Goal: Task Accomplishment & Management: Use online tool/utility

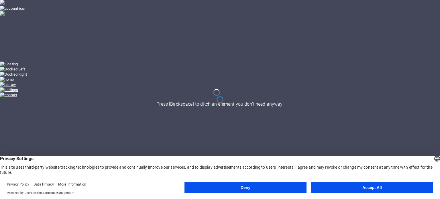
click at [352, 189] on button "Accept All" at bounding box center [372, 187] width 122 height 11
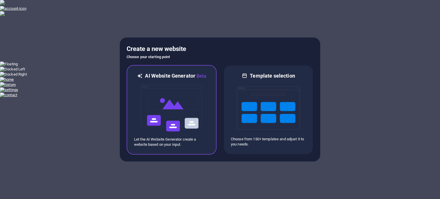
click at [166, 129] on img at bounding box center [171, 108] width 63 height 57
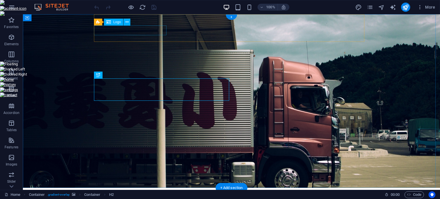
click at [128, 197] on div "[DOMAIN_NAME]" at bounding box center [231, 202] width 271 height 10
select select "px"
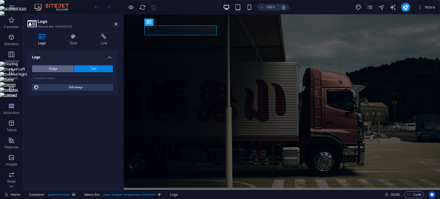
click at [56, 65] on span "Image" at bounding box center [53, 68] width 8 height 7
select select "DISABLED_OPTION_VALUE"
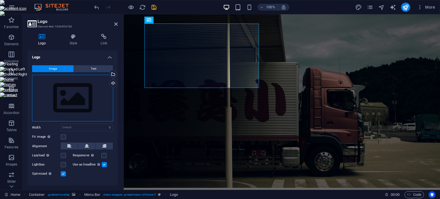
click at [67, 99] on div "Drag files here, click to choose files or select files from Files or our free s…" at bounding box center [72, 98] width 81 height 47
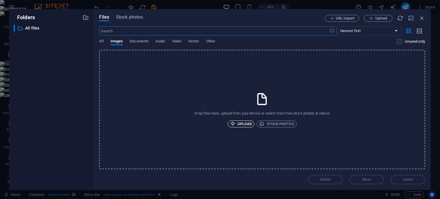
click at [245, 124] on span "Upload" at bounding box center [241, 124] width 22 height 7
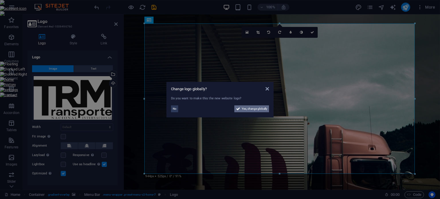
click at [243, 111] on span "Yes, change globally" at bounding box center [255, 108] width 26 height 7
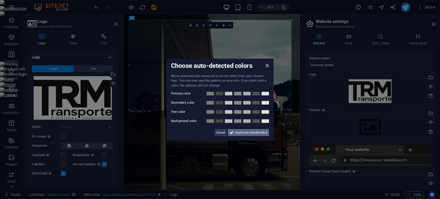
click at [238, 135] on span "Apply new website colors" at bounding box center [251, 132] width 32 height 7
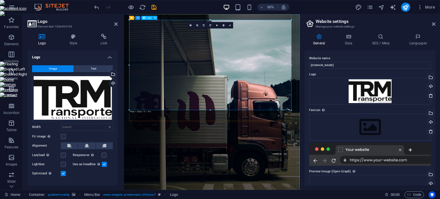
drag, startPoint x: 415, startPoint y: 124, endPoint x: 273, endPoint y: 71, distance: 151.3
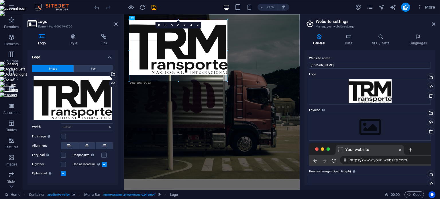
type input "571"
select select "px"
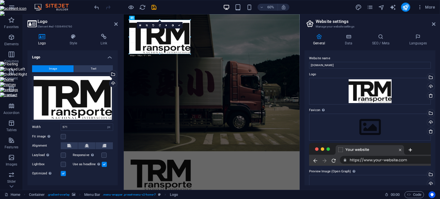
drag, startPoint x: 228, startPoint y: 74, endPoint x: 166, endPoint y: 41, distance: 70.0
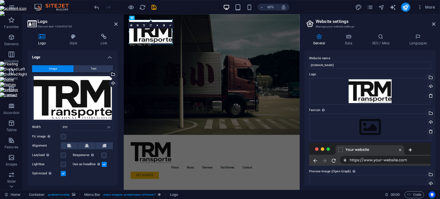
drag, startPoint x: 190, startPoint y: 54, endPoint x: 156, endPoint y: 28, distance: 42.4
type input "246"
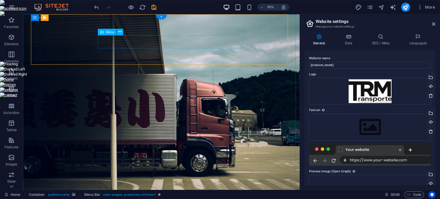
select select
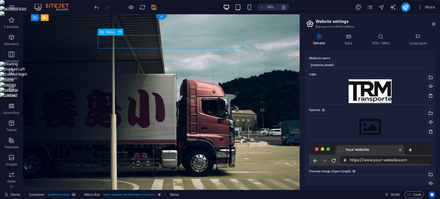
select select
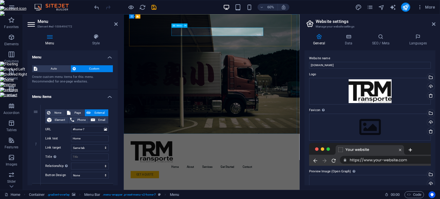
click at [361, 158] on div at bounding box center [370, 154] width 122 height 23
click at [186, 25] on icon at bounding box center [186, 25] width 2 height 4
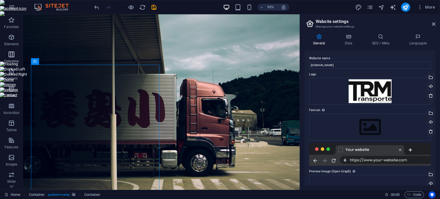
click at [12, 59] on p "Columns" at bounding box center [11, 61] width 14 height 5
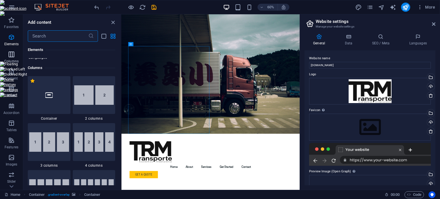
scroll to position [284, 0]
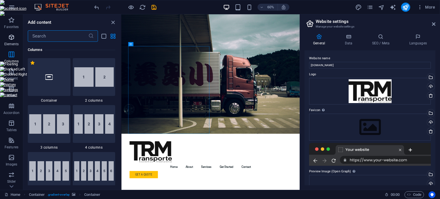
click at [8, 38] on icon "button" at bounding box center [11, 37] width 7 height 7
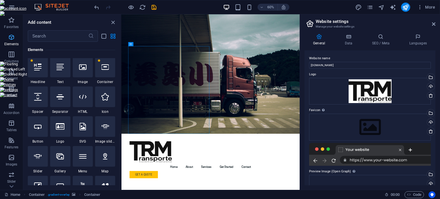
scroll to position [61, 0]
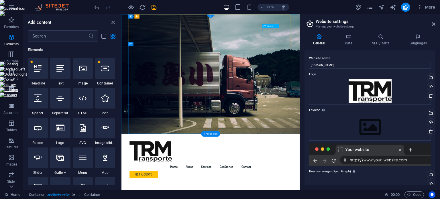
click at [268, 25] on span "Button" at bounding box center [270, 26] width 6 height 2
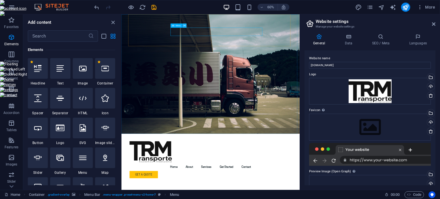
click at [185, 25] on icon at bounding box center [184, 25] width 2 height 4
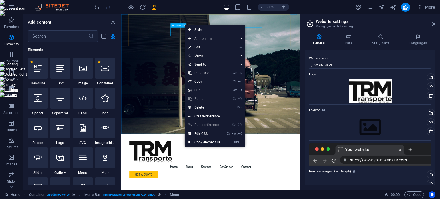
click at [185, 25] on icon at bounding box center [184, 25] width 2 height 4
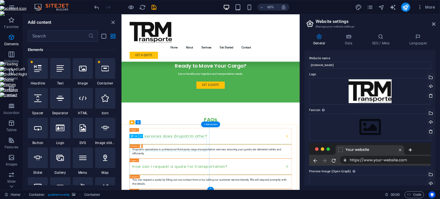
scroll to position [899, 0]
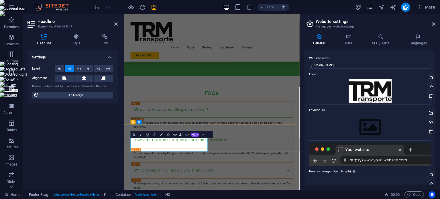
click at [74, 38] on icon at bounding box center [76, 37] width 27 height 6
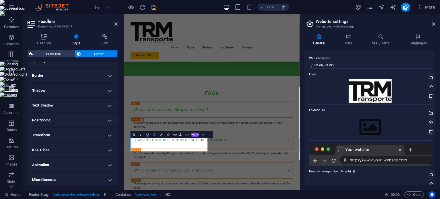
scroll to position [119, 0]
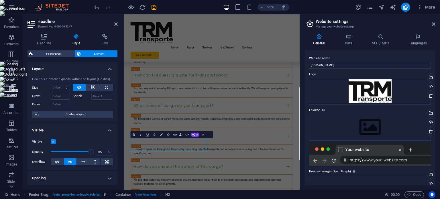
scroll to position [899, 0]
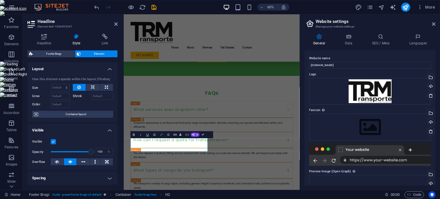
click at [162, 136] on icon "button" at bounding box center [161, 135] width 2 height 2
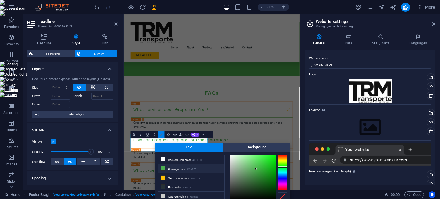
scroll to position [24, 0]
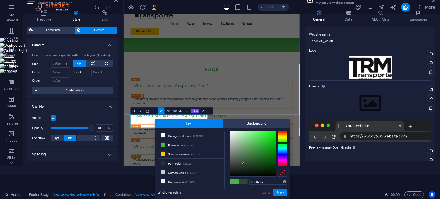
type input "#000000"
drag, startPoint x: 256, startPoint y: 144, endPoint x: 231, endPoint y: 184, distance: 47.9
click at [281, 193] on button "Apply" at bounding box center [280, 192] width 14 height 7
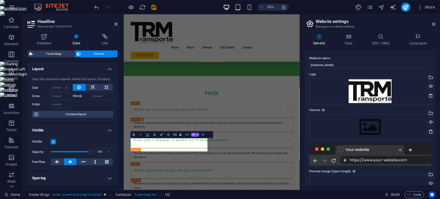
click at [183, 154] on div "H2 Container Container Container Container Logo Menu Bar Spacer Text Menu Butto…" at bounding box center [212, 102] width 176 height 176
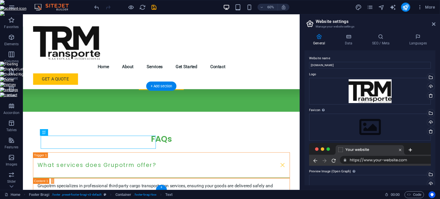
scroll to position [1007, 0]
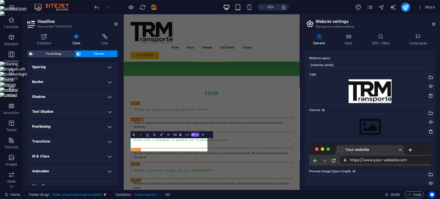
scroll to position [119, 0]
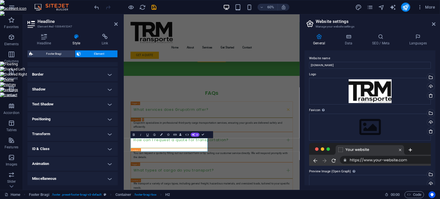
click at [61, 130] on h4 "Transform" at bounding box center [73, 134] width 90 height 14
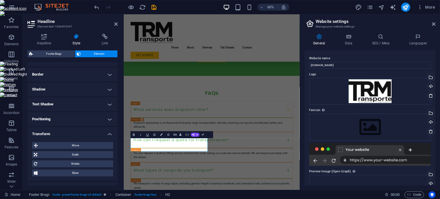
click at [47, 119] on h4 "Positioning" at bounding box center [73, 119] width 90 height 14
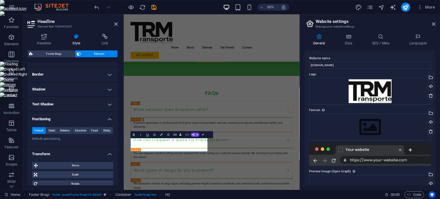
click at [56, 104] on h4 "Text Shadow" at bounding box center [73, 104] width 90 height 14
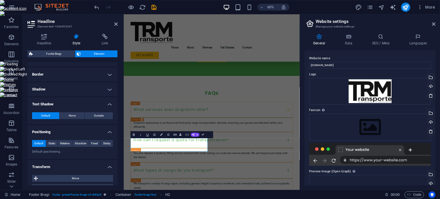
click at [58, 89] on h4 "Shadow" at bounding box center [73, 90] width 90 height 14
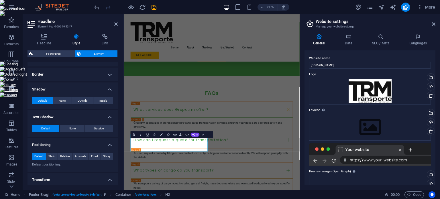
click at [61, 73] on h4 "Border" at bounding box center [73, 75] width 90 height 14
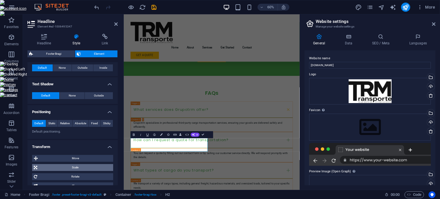
scroll to position [228, 0]
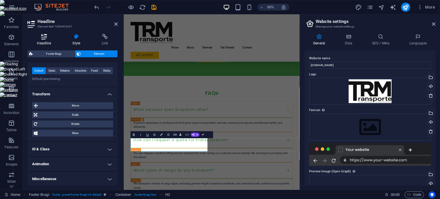
click at [48, 36] on icon at bounding box center [44, 37] width 33 height 6
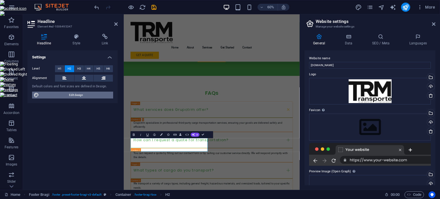
drag, startPoint x: 77, startPoint y: 96, endPoint x: 51, endPoint y: 185, distance: 92.1
click at [77, 96] on span "Edit design" at bounding box center [76, 95] width 71 height 7
select select "px"
select select "200"
select select "px"
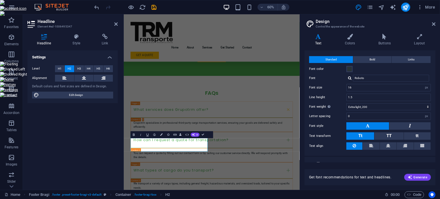
scroll to position [17, 0]
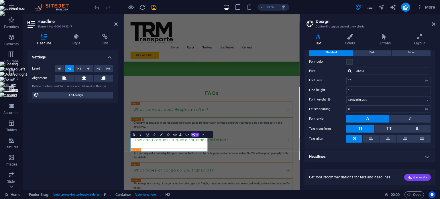
click at [352, 153] on h4 "Headlines" at bounding box center [370, 157] width 131 height 14
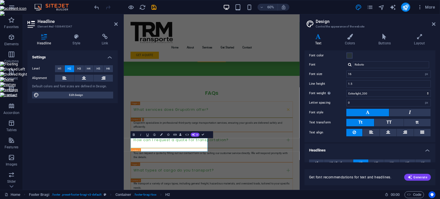
scroll to position [0, 0]
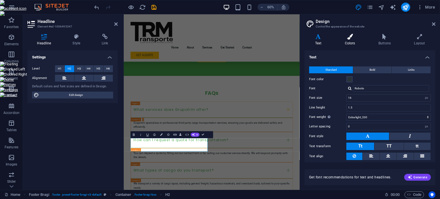
click at [348, 38] on icon at bounding box center [349, 37] width 31 height 6
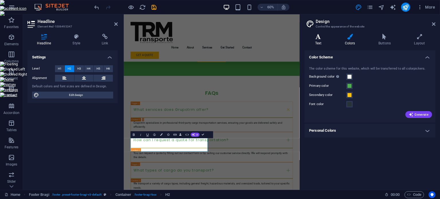
click at [320, 43] on h4 "Text" at bounding box center [320, 40] width 30 height 12
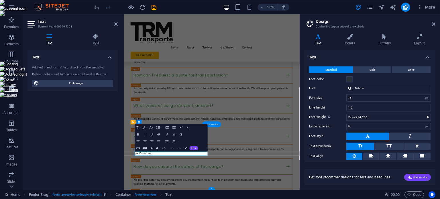
scroll to position [899, 0]
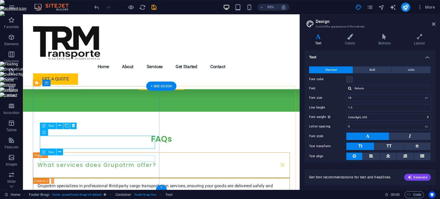
scroll to position [1007, 0]
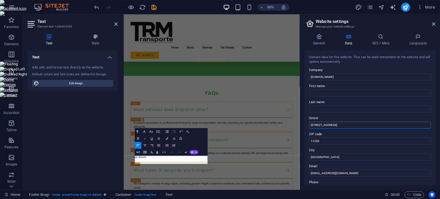
click at [327, 126] on input "123 Trucking Ave" at bounding box center [370, 125] width 122 height 7
type input "[US_STATE] 1195"
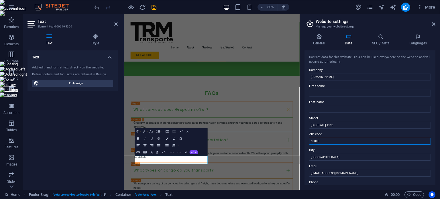
type input "60000"
type input "Paysandu"
type input "[EMAIL_ADDRESS][DOMAIN_NAME]"
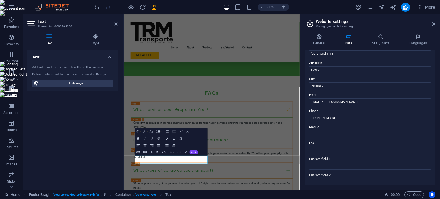
type input "[PHONE_NUMBER]"
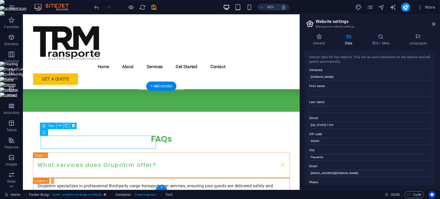
scroll to position [1007, 0]
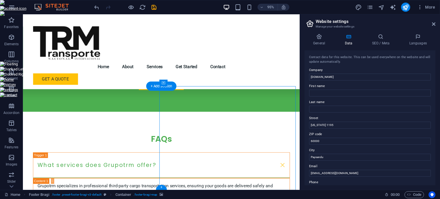
select select "px"
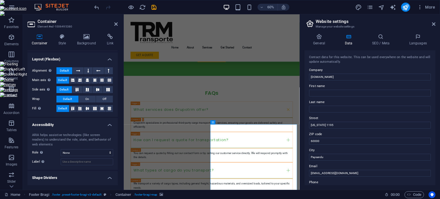
scroll to position [96, 0]
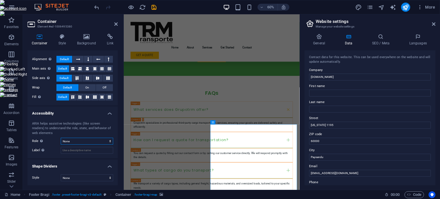
click at [84, 142] on select "None Alert Article Banner Comment Complementary Dialog Footer Header Marquee Pr…" at bounding box center [87, 141] width 52 height 7
click at [10, 5] on icon "button" at bounding box center [11, 7] width 7 height 7
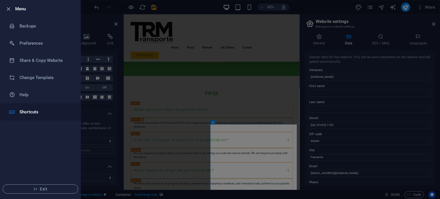
click at [40, 112] on h6 "Shortcuts" at bounding box center [45, 112] width 53 height 7
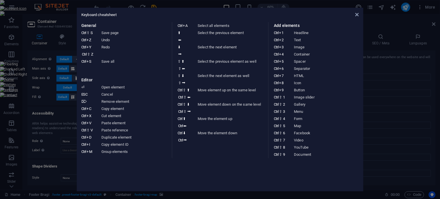
click at [355, 13] on div "Keyboard cheatsheet" at bounding box center [219, 14] width 277 height 5
click at [357, 13] on icon at bounding box center [356, 14] width 3 height 5
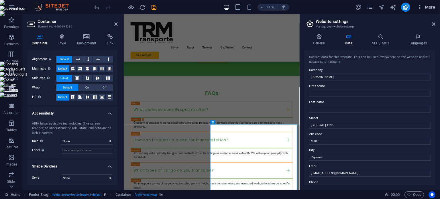
click at [422, 7] on icon "button" at bounding box center [420, 7] width 6 height 6
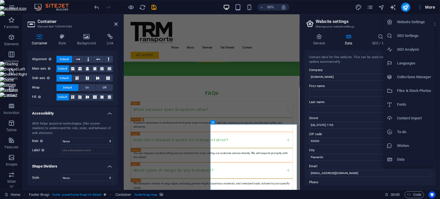
click at [420, 22] on h6 "Website Settings" at bounding box center [414, 22] width 34 height 7
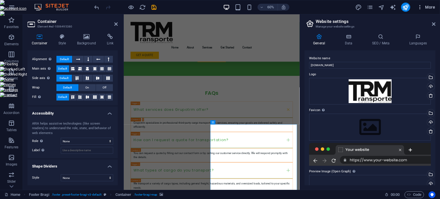
click at [427, 8] on span "More" at bounding box center [426, 7] width 18 height 6
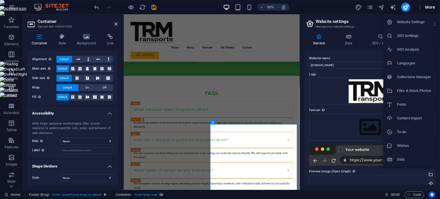
click at [402, 38] on h6 "SEO Settings" at bounding box center [414, 35] width 34 height 7
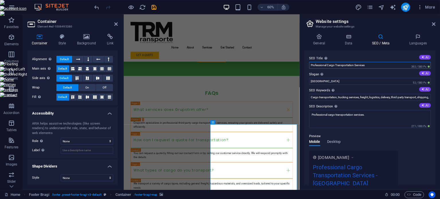
click at [366, 67] on input "Professional Cargo Transportation Services" at bounding box center [370, 65] width 122 height 7
drag, startPoint x: 500, startPoint y: 77, endPoint x: 271, endPoint y: 74, distance: 229.3
click at [369, 63] on input "Professional Cargo Transportation Services" at bounding box center [370, 65] width 122 height 7
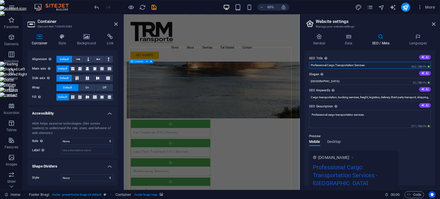
scroll to position [498, 0]
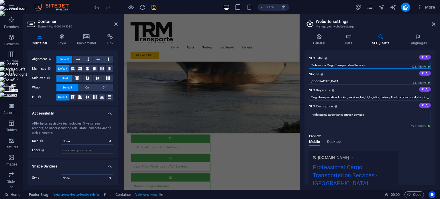
click at [380, 66] on input "Professional Cargo Transportation Services" at bounding box center [370, 65] width 122 height 7
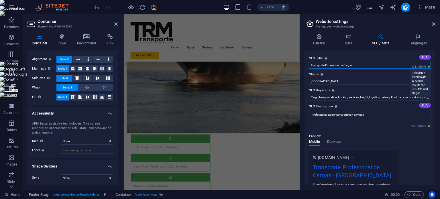
type input "Transporte Profesional [PERSON_NAME]"
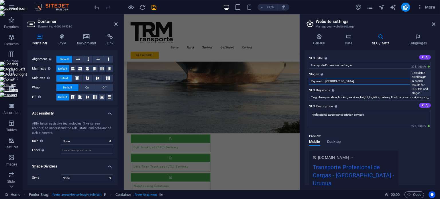
type input "Paysandu - [GEOGRAPHIC_DATA]"
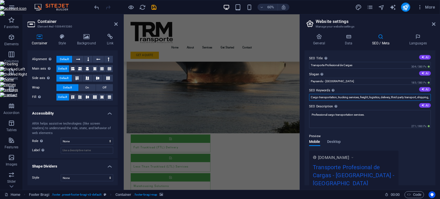
click at [350, 98] on input "Cargo transportation, trucking services, freight, logistics, delivery, third-pa…" at bounding box center [370, 97] width 122 height 7
type input "Servicios de transporte"
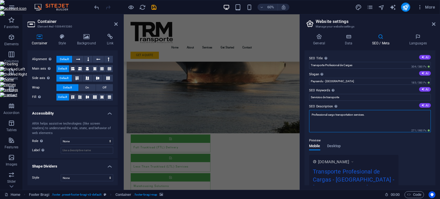
click at [347, 117] on textarea "Professional cargo transportation services." at bounding box center [370, 121] width 122 height 22
drag, startPoint x: 356, startPoint y: 115, endPoint x: 385, endPoint y: 115, distance: 29.0
click at [385, 115] on textarea "Somos una empresa profesional efocada en mejorar" at bounding box center [370, 121] width 122 height 22
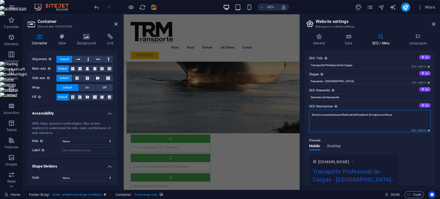
click at [373, 115] on textarea "Somos una empresa profesional enfocada en la mejora continua" at bounding box center [370, 121] width 122 height 22
click at [359, 114] on textarea "Somos una empresa profesional enfocada en la mejora continua" at bounding box center [370, 121] width 122 height 22
click at [399, 114] on textarea "Somos una empresa profesional enfocada en la mejora continua" at bounding box center [370, 121] width 122 height 22
drag, startPoint x: 362, startPoint y: 124, endPoint x: 304, endPoint y: 110, distance: 59.8
click at [304, 110] on div "General Data SEO / Meta Languages Website name grupotrm.com.uy Logo Drag files …" at bounding box center [370, 109] width 140 height 161
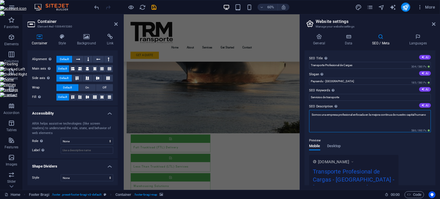
click at [389, 120] on textarea "Somos una empresa profesional enfocada en la mejora continua de nuestro capital…" at bounding box center [370, 121] width 122 height 22
drag, startPoint x: 395, startPoint y: 113, endPoint x: 399, endPoint y: 119, distance: 7.6
click at [399, 119] on textarea "Somos una empresa profesional enfocada en la mejora continua de nuestro capital…" at bounding box center [370, 121] width 122 height 22
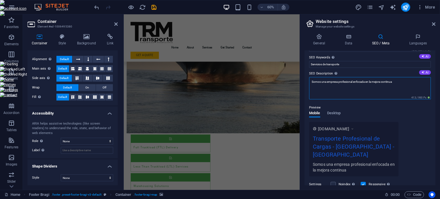
scroll to position [57, 0]
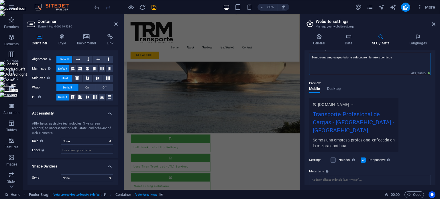
type textarea "Somos una empresa profesional enfocada en la mejora continua"
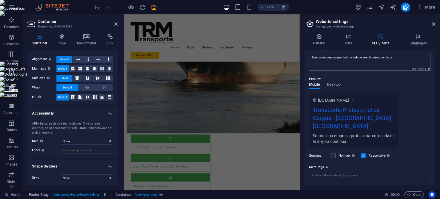
drag, startPoint x: 312, startPoint y: 56, endPoint x: 355, endPoint y: 59, distance: 43.1
click at [355, 59] on div "SEO Title The title of your website - make it something that stands out in sear…" at bounding box center [370, 117] width 131 height 135
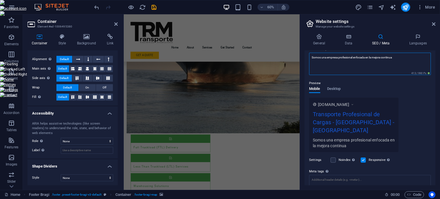
click at [350, 59] on textarea "Somos una empresa profesional enfocada en la mejora continua" at bounding box center [370, 64] width 122 height 22
click at [337, 153] on div "Settings Noindex Instruct search engines to exclude this website from search re…" at bounding box center [370, 160] width 122 height 16
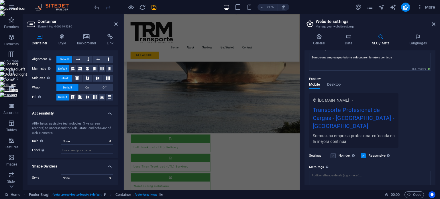
click at [332, 153] on label at bounding box center [333, 155] width 5 height 5
click at [0, 0] on input "Noindex Instruct search engines to exclude this website from search results." at bounding box center [0, 0] width 0 height 0
click at [364, 153] on label at bounding box center [363, 155] width 5 height 5
click at [0, 0] on input "Responsive Determine whether the website should be responsive based on screen r…" at bounding box center [0, 0] width 0 height 0
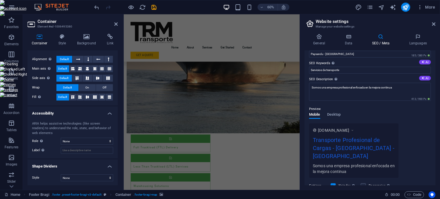
scroll to position [0, 0]
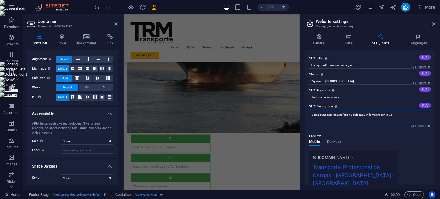
drag, startPoint x: 365, startPoint y: 115, endPoint x: 354, endPoint y: 114, distance: 11.8
click at [365, 115] on textarea "Somos una empresa profesional enfocada en la mejora continua" at bounding box center [370, 119] width 122 height 18
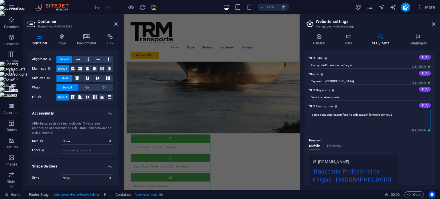
click at [385, 123] on textarea "Somos una empresa profesional enfocada en la mejora continua" at bounding box center [370, 121] width 122 height 22
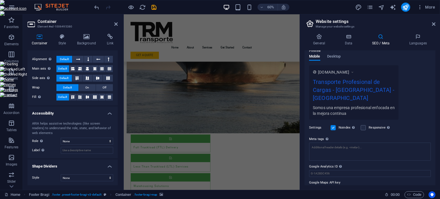
scroll to position [93, 0]
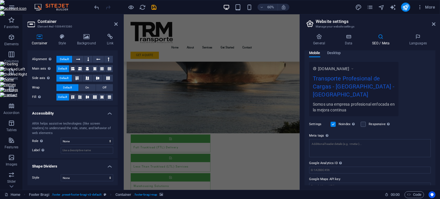
click at [338, 50] on div "Preview" at bounding box center [370, 47] width 122 height 7
click at [336, 55] on span "Desktop" at bounding box center [334, 54] width 14 height 8
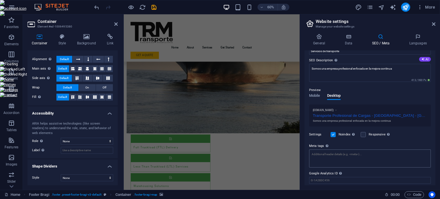
scroll to position [65, 0]
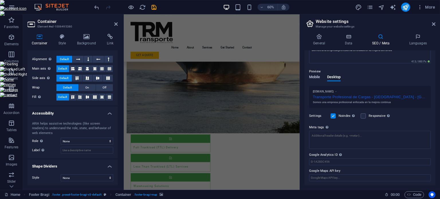
click at [314, 76] on span "Mobile" at bounding box center [314, 78] width 11 height 8
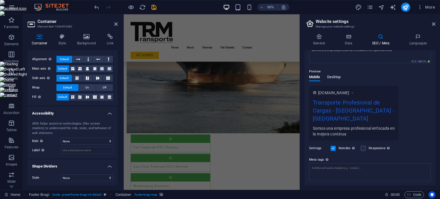
click at [331, 78] on span "Desktop" at bounding box center [334, 78] width 14 height 8
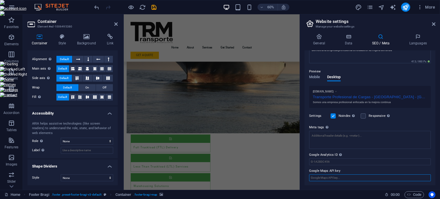
click at [339, 177] on input "Google Maps API key" at bounding box center [370, 178] width 122 height 7
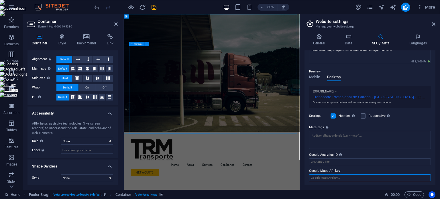
scroll to position [0, 0]
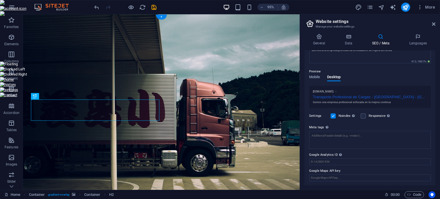
click at [220, 122] on figure at bounding box center [168, 113] width 291 height 199
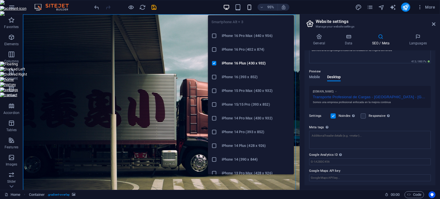
click at [248, 9] on icon "button" at bounding box center [249, 7] width 7 height 7
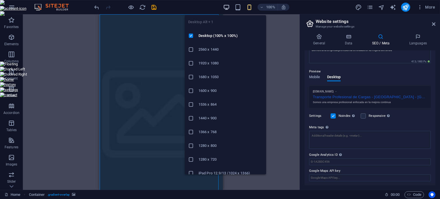
click at [228, 7] on icon "button" at bounding box center [226, 7] width 7 height 7
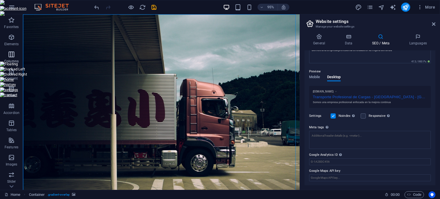
click at [9, 56] on icon "button" at bounding box center [11, 54] width 7 height 7
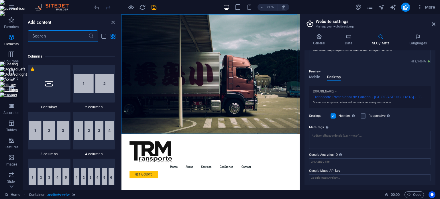
scroll to position [284, 0]
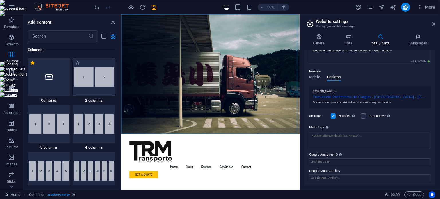
click at [93, 76] on img at bounding box center [94, 76] width 40 height 19
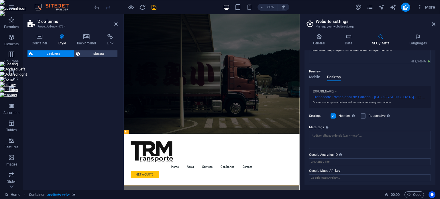
select select "rem"
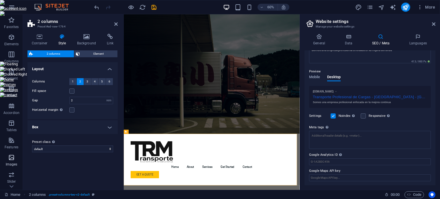
click at [12, 158] on icon "button" at bounding box center [11, 157] width 7 height 7
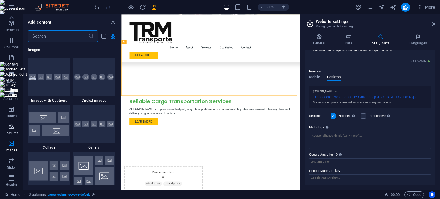
scroll to position [0, 0]
click at [10, 2] on button "button" at bounding box center [12, 7] width 14 height 14
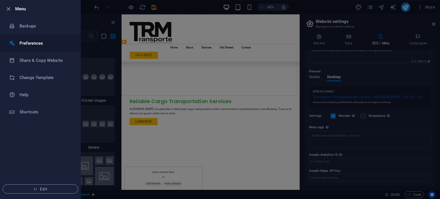
click at [38, 44] on h6 "Preferences" at bounding box center [45, 43] width 53 height 7
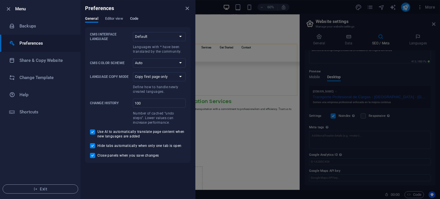
click at [131, 18] on span "Code" at bounding box center [134, 19] width 8 height 8
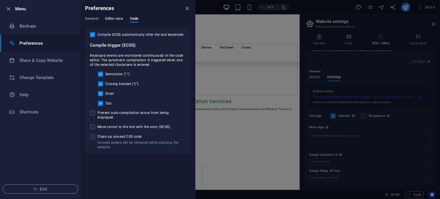
click at [116, 17] on span "Editor view" at bounding box center [114, 19] width 18 height 8
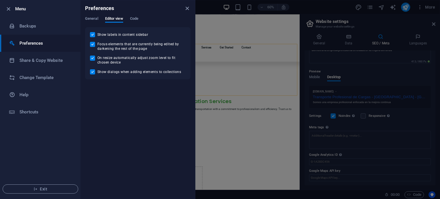
click at [96, 14] on div "Preferences" at bounding box center [138, 8] width 115 height 16
click at [93, 17] on span "General" at bounding box center [91, 19] width 13 height 8
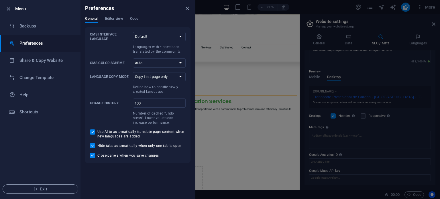
click at [101, 134] on span "Use AI to automatically translate page content when new languages are added" at bounding box center [141, 134] width 88 height 9
click at [97, 134] on input "Use AI to automatically translate page content when new languages are added" at bounding box center [93, 132] width 7 height 5
click at [101, 134] on span "Use AI to automatically translate page content when new languages are added" at bounding box center [141, 134] width 88 height 9
click at [97, 134] on input "Use AI to automatically translate page content when new languages are added" at bounding box center [93, 132] width 7 height 5
checkbox input "true"
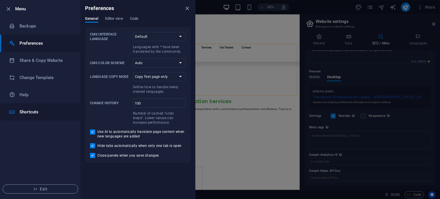
click at [30, 110] on h6 "Shortcuts" at bounding box center [45, 112] width 53 height 7
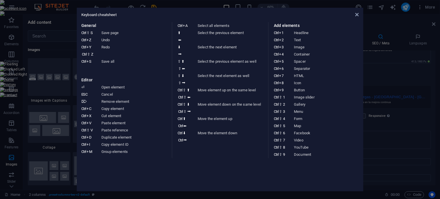
click at [359, 12] on div "Keyboard cheatsheet General Ctrl ⇧ S Save page Ctrl Z Undo Ctrl Y Ctrl ⇧ Z Redo…" at bounding box center [220, 100] width 287 height 184
click at [353, 15] on div "Keyboard cheatsheet" at bounding box center [219, 14] width 277 height 5
click at [354, 16] on div "Keyboard cheatsheet" at bounding box center [219, 14] width 277 height 5
drag, startPoint x: 356, startPoint y: 14, endPoint x: 348, endPoint y: 14, distance: 7.5
click at [356, 14] on icon at bounding box center [357, 14] width 3 height 5
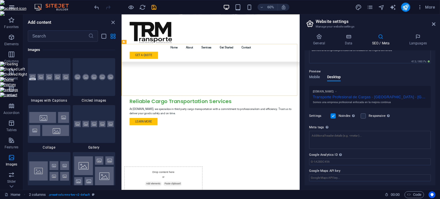
click at [11, 8] on icon "button" at bounding box center [11, 7] width 7 height 7
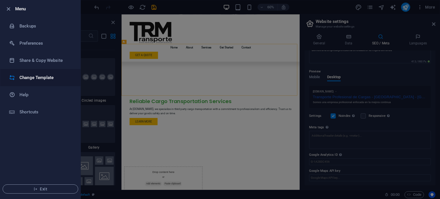
click at [38, 76] on h6 "Change Template" at bounding box center [45, 77] width 53 height 7
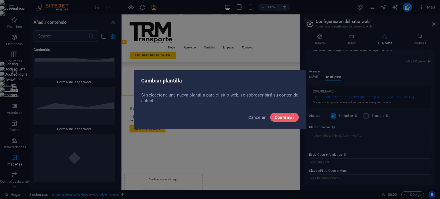
scroll to position [5688, 0]
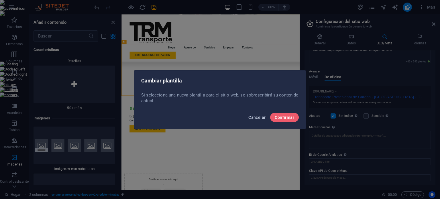
click at [257, 116] on font "Cancelar" at bounding box center [256, 117] width 17 height 5
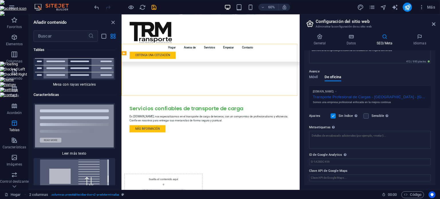
scroll to position [4284, 0]
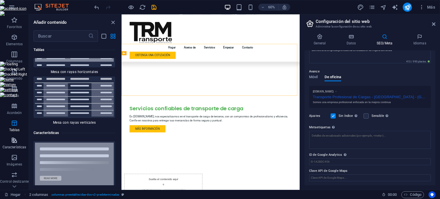
click at [18, 150] on span "Características" at bounding box center [14, 144] width 29 height 14
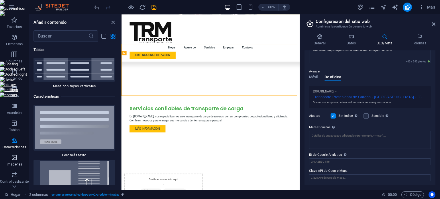
click at [6, 161] on span "Imágenes" at bounding box center [14, 161] width 29 height 14
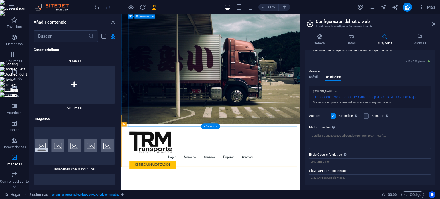
scroll to position [0, 0]
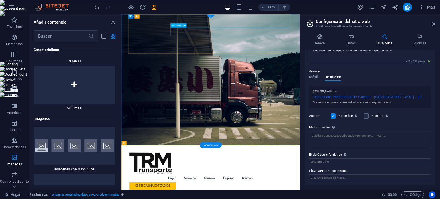
select select
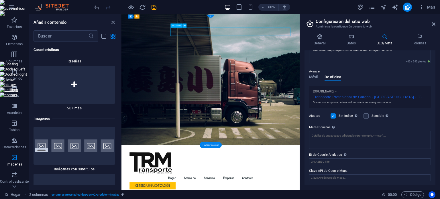
select select
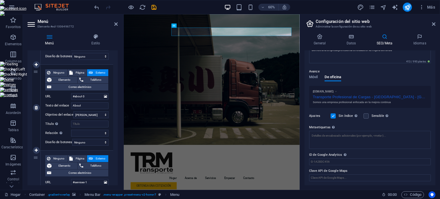
scroll to position [115, 0]
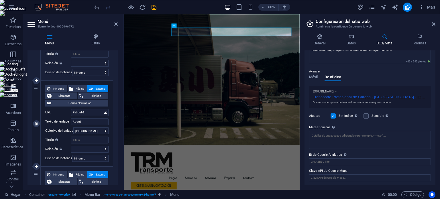
click at [60, 131] on font "Objetivo del enlace" at bounding box center [59, 131] width 28 height 4
click at [73, 131] on select "Nueva pestaña Misma pestaña Cubrir" at bounding box center [90, 131] width 35 height 7
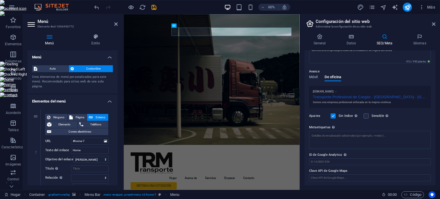
click at [54, 38] on icon at bounding box center [50, 37] width 44 height 6
click at [48, 39] on icon at bounding box center [50, 37] width 44 height 6
click at [44, 70] on span "Auto" at bounding box center [53, 68] width 28 height 7
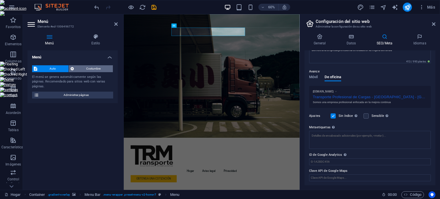
click at [87, 69] on font "Costumbre" at bounding box center [93, 68] width 14 height 3
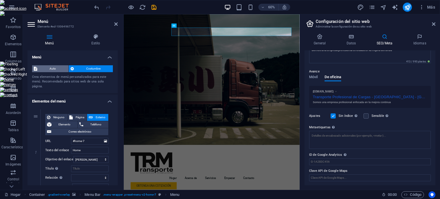
click at [47, 71] on span "Auto" at bounding box center [53, 68] width 28 height 7
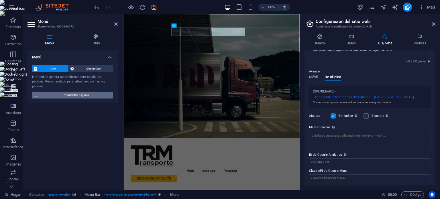
click at [73, 93] on font "Administrar páginas" at bounding box center [76, 94] width 25 height 3
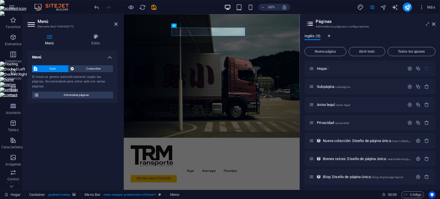
click at [319, 35] on font "Inglés (9)" at bounding box center [313, 36] width 16 height 4
click at [329, 36] on icon "Pestañas de idioma" at bounding box center [329, 35] width 3 height 3
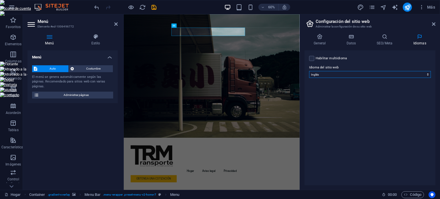
click at [326, 74] on select "Abjasio Lejos africaans Akan albanés Amárico árabe aragonés armenio Assamese Av…" at bounding box center [370, 74] width 122 height 7
select select "148"
click at [309, 71] on select "Abjasio Lejos africaans Akan albanés Amárico árabe aragonés armenio Assamese Av…" at bounding box center [370, 74] width 122 height 7
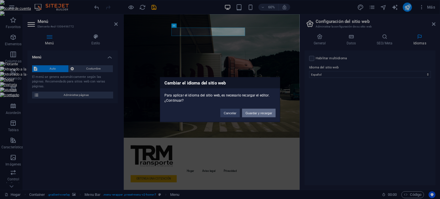
click at [251, 112] on font "Guardar y recargar" at bounding box center [259, 112] width 27 height 3
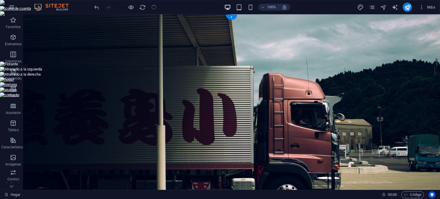
checkbox input "false"
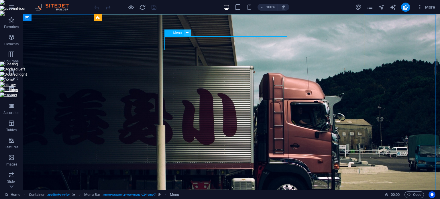
click at [188, 34] on icon at bounding box center [187, 33] width 3 height 6
click at [189, 33] on icon at bounding box center [187, 33] width 3 height 6
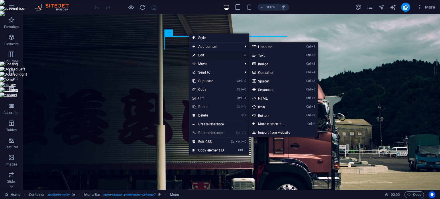
click at [207, 55] on link "⏎ Edit" at bounding box center [208, 55] width 38 height 9
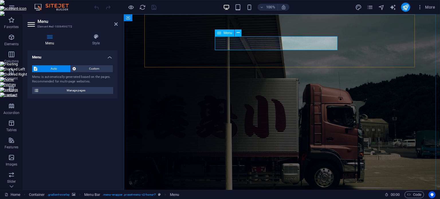
click at [55, 70] on span "Auto" at bounding box center [54, 68] width 30 height 7
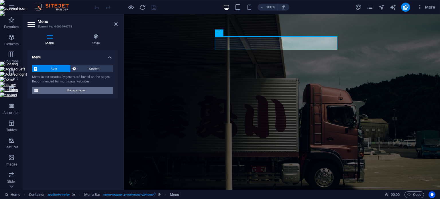
click at [67, 87] on span "Manage pages" at bounding box center [76, 90] width 71 height 7
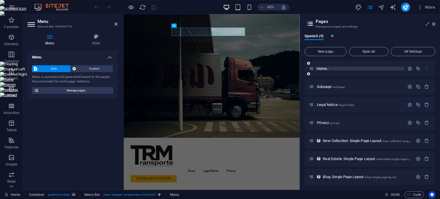
click at [320, 70] on span "Home /" at bounding box center [323, 68] width 12 height 4
click at [416, 85] on icon "button" at bounding box center [418, 86] width 5 height 5
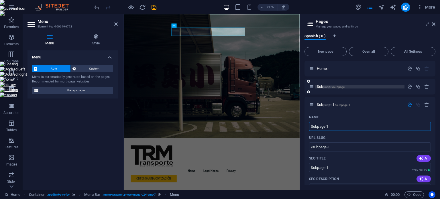
click at [357, 85] on p "Subpage /subpage" at bounding box center [360, 87] width 86 height 4
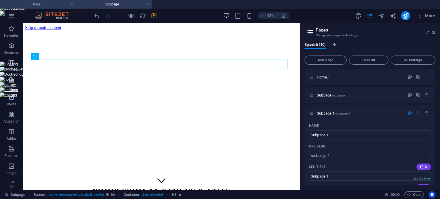
click at [38, 2] on h4 "Home" at bounding box center [38, 4] width 76 height 6
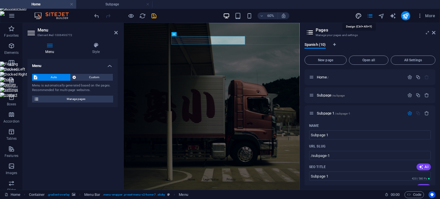
click at [357, 17] on icon "design" at bounding box center [358, 16] width 7 height 7
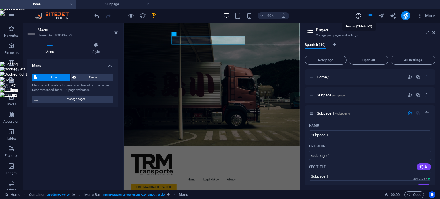
select select "px"
select select "200"
select select "px"
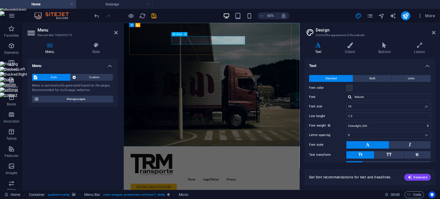
click at [83, 78] on span "Custom" at bounding box center [95, 77] width 34 height 7
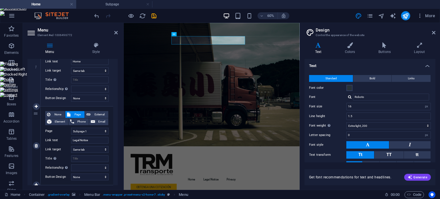
scroll to position [86, 0]
click at [84, 130] on select "Home Subpage Subpage 1 Legal Notice Privacy" at bounding box center [90, 131] width 38 height 7
click at [84, 139] on input "Legal Notice" at bounding box center [90, 140] width 38 height 7
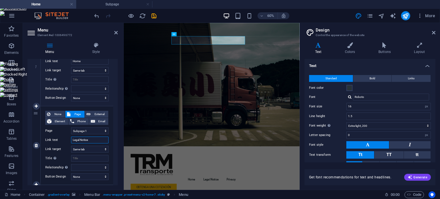
click at [84, 139] on input "Legal Notice" at bounding box center [90, 140] width 38 height 7
type input "Nosotros"
select select
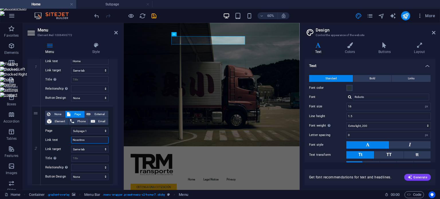
select select
type input "Nosotros"
click at [75, 130] on select "Home Subpage Subpage 1 Legal Notice Privacy" at bounding box center [90, 131] width 38 height 7
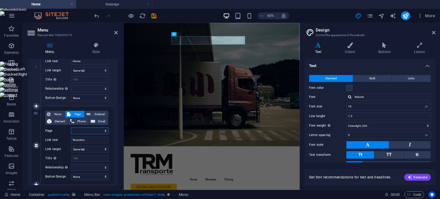
select select "1"
click at [71, 128] on select "Home Subpage Subpage 1 Legal Notice Privacy" at bounding box center [90, 131] width 38 height 7
select select
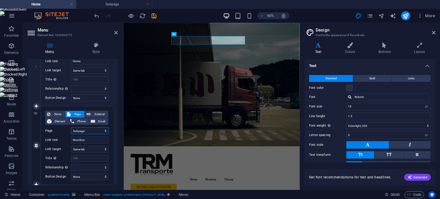
select select
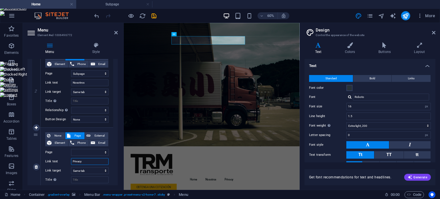
click at [82, 162] on input "Privacy" at bounding box center [90, 161] width 38 height 7
type input "Contacto"
select select
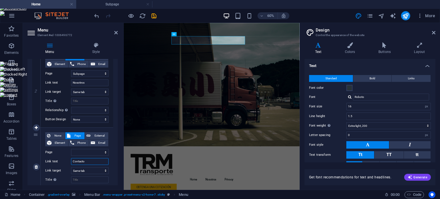
select select
type input "Contacto"
click at [86, 152] on select "Home Subpage Subpage 1 Legal Notice Privacy" at bounding box center [90, 152] width 38 height 7
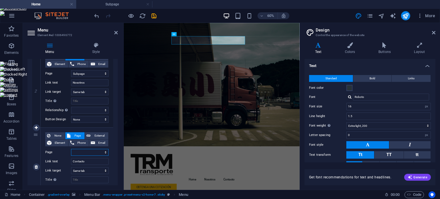
select select "4"
click at [71, 149] on select "Home Subpage Subpage 1 Legal Notice Privacy" at bounding box center [90, 152] width 38 height 7
select select
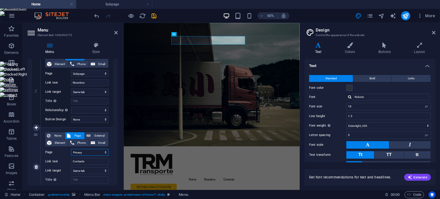
select select
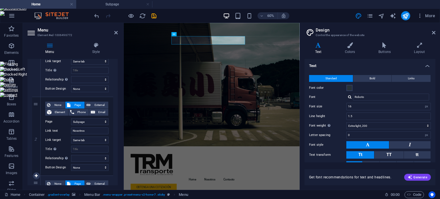
scroll to position [94, 0]
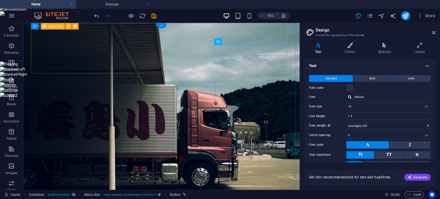
click at [237, 41] on icon at bounding box center [237, 41] width 3 height 6
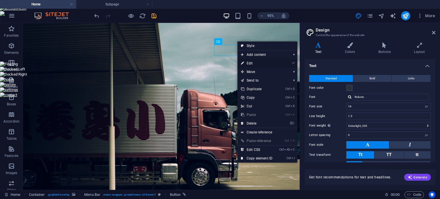
click at [250, 60] on link "⏎ Edit" at bounding box center [257, 63] width 38 height 9
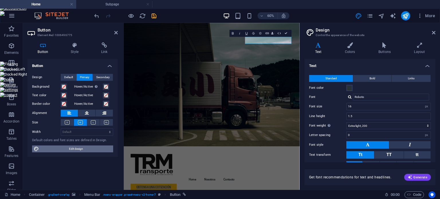
click at [64, 149] on span "Edit design" at bounding box center [76, 149] width 71 height 7
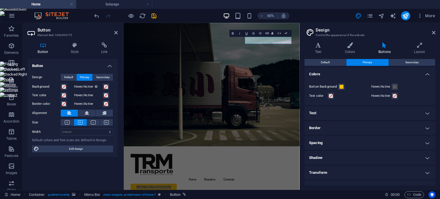
click at [348, 80] on div "Button Background Hover/Active Text color Hover/Active" at bounding box center [369, 92] width 133 height 28
click at [345, 111] on h4 "Text" at bounding box center [370, 113] width 131 height 14
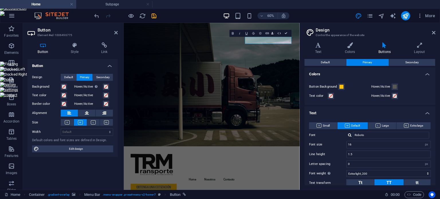
click at [345, 111] on h4 "Text" at bounding box center [370, 111] width 131 height 10
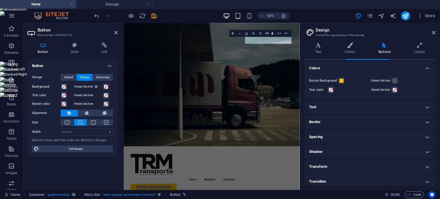
scroll to position [9, 0]
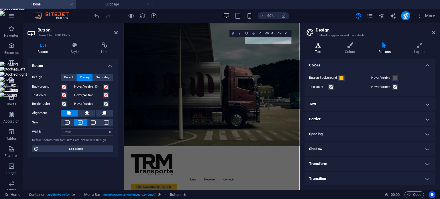
click at [322, 52] on h4 "Text" at bounding box center [320, 48] width 30 height 12
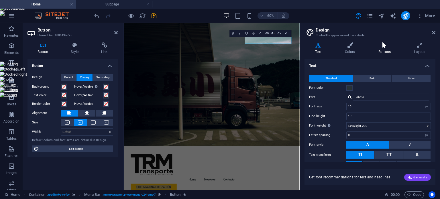
click at [387, 48] on icon at bounding box center [384, 45] width 33 height 6
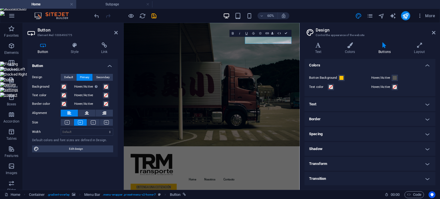
click at [320, 104] on h4 "Text" at bounding box center [370, 104] width 131 height 14
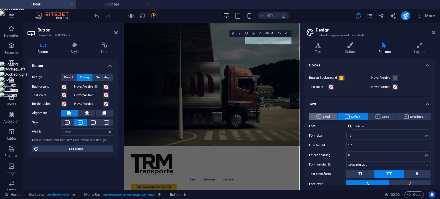
click at [324, 117] on span "Small" at bounding box center [323, 116] width 13 height 7
click at [351, 117] on span "Default" at bounding box center [352, 116] width 15 height 7
click at [432, 13] on span "More" at bounding box center [426, 16] width 18 height 6
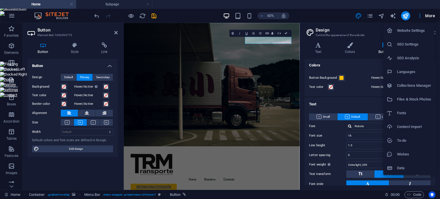
click at [409, 85] on h6 "Collections Manager" at bounding box center [414, 85] width 34 height 7
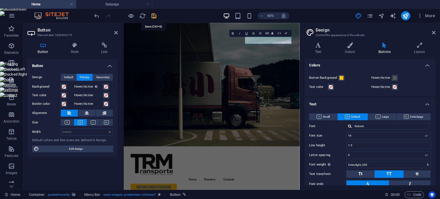
click at [155, 23] on div "Favorites Elements Columns Content Boxes Accordion Tables Features Images Slide…" at bounding box center [150, 106] width 300 height 167
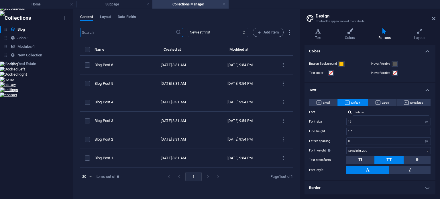
click at [432, 14] on h2 "Design" at bounding box center [376, 15] width 120 height 5
click at [433, 15] on h2 "Design" at bounding box center [376, 15] width 120 height 5
click at [434, 19] on icon at bounding box center [433, 18] width 3 height 5
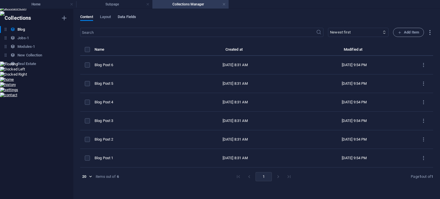
click at [121, 17] on span "Data Fields" at bounding box center [127, 17] width 18 height 8
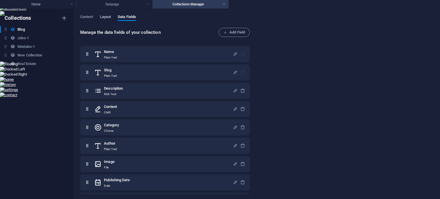
click at [102, 16] on span "Layout" at bounding box center [105, 17] width 11 height 8
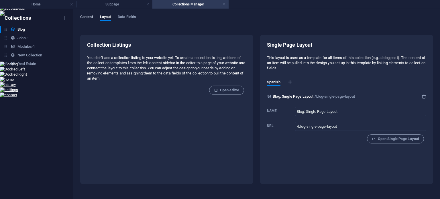
click at [92, 17] on span "Content" at bounding box center [86, 17] width 13 height 8
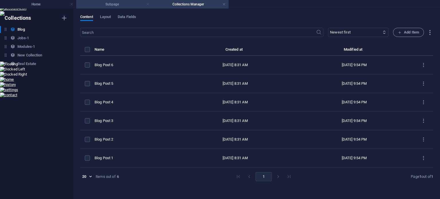
click at [148, 4] on link at bounding box center [147, 4] width 3 height 5
click at [150, 5] on h4 "Collections Manager" at bounding box center [114, 4] width 76 height 6
click at [147, 5] on link at bounding box center [147, 4] width 3 height 5
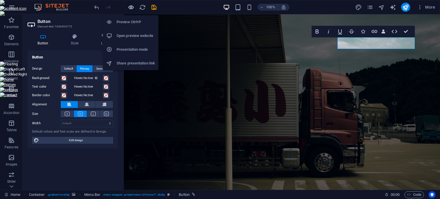
click at [131, 8] on icon "button" at bounding box center [131, 7] width 7 height 7
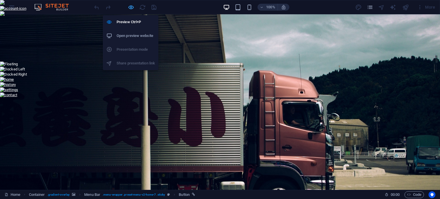
click at [131, 8] on icon "button" at bounding box center [131, 7] width 7 height 7
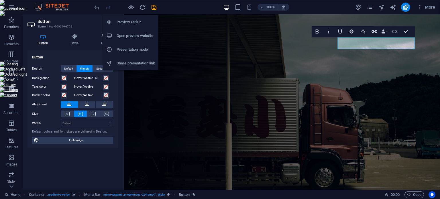
click at [119, 33] on h6 "Open preview website" at bounding box center [136, 35] width 38 height 7
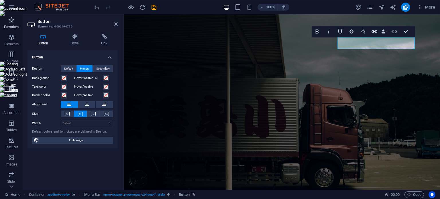
click at [11, 23] on icon "button" at bounding box center [11, 20] width 7 height 7
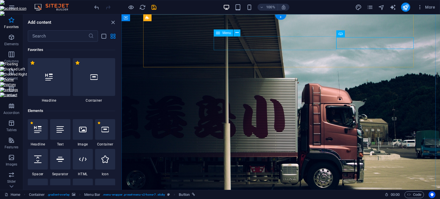
click at [218, 31] on icon at bounding box center [218, 33] width 4 height 7
click at [220, 33] on icon at bounding box center [218, 33] width 4 height 7
select select
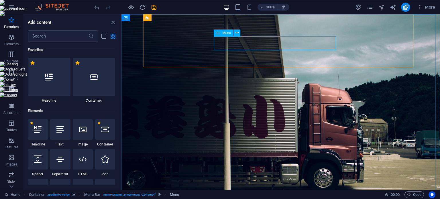
select select
select select "1"
select select
select select "4"
select select
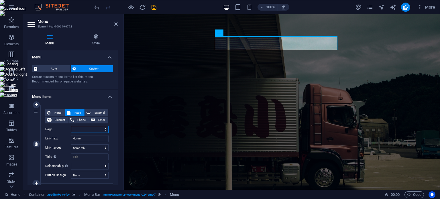
click at [95, 131] on select "Home Subpage Subpage 1 Legal Notice Privacy" at bounding box center [90, 129] width 38 height 7
select select "1"
click at [71, 126] on select "Home Subpage Subpage 1 Legal Notice Privacy" at bounding box center [90, 129] width 38 height 7
select select
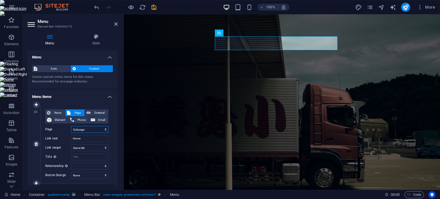
select select
click at [423, 5] on icon "button" at bounding box center [420, 7] width 6 height 6
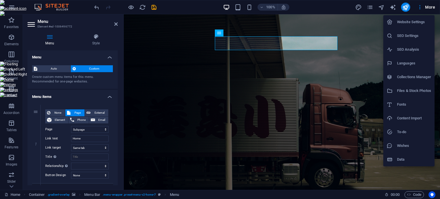
click at [408, 62] on h6 "Languages" at bounding box center [414, 63] width 34 height 7
select select "148"
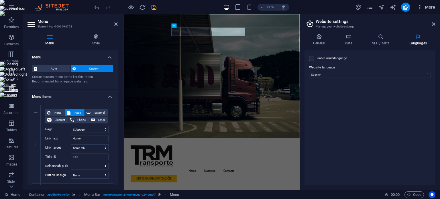
click at [432, 9] on span "More" at bounding box center [426, 7] width 18 height 6
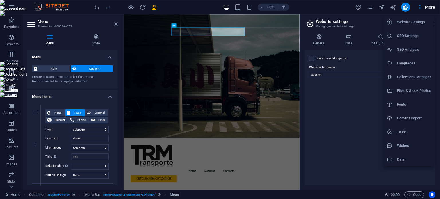
click at [406, 7] on div at bounding box center [220, 99] width 440 height 199
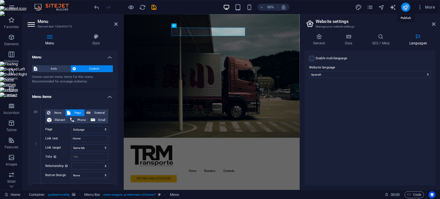
click at [408, 9] on icon "publish" at bounding box center [405, 7] width 7 height 7
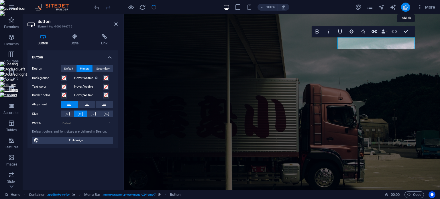
click at [408, 9] on icon "publish" at bounding box center [405, 7] width 7 height 7
checkbox input "false"
